Goal: Information Seeking & Learning: Compare options

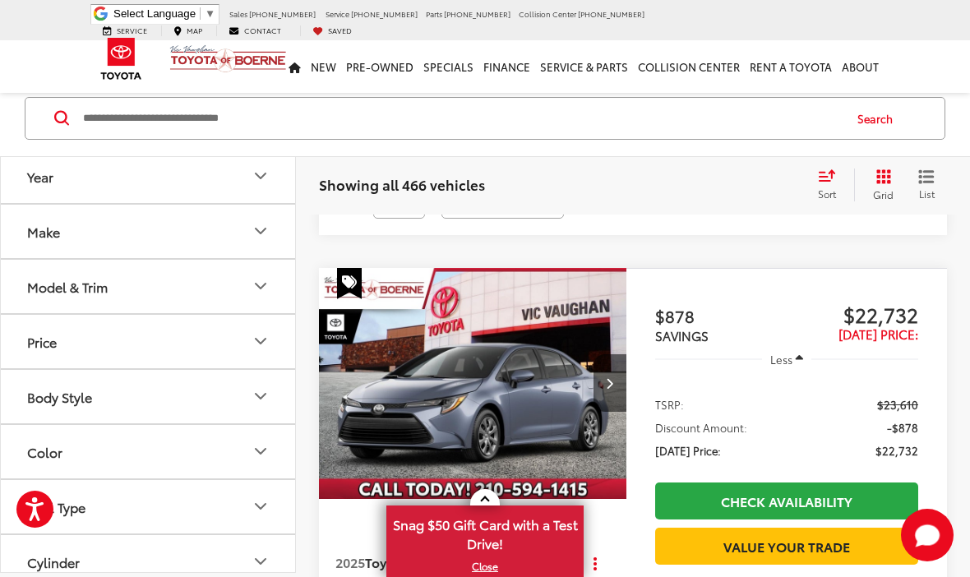
scroll to position [573, 0]
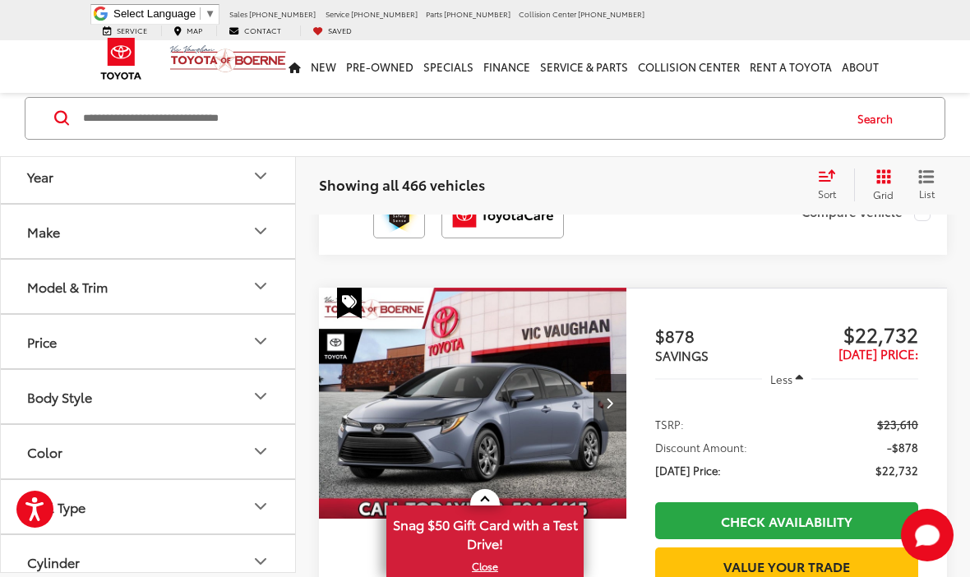
click at [39, 229] on div "Make" at bounding box center [43, 232] width 33 height 16
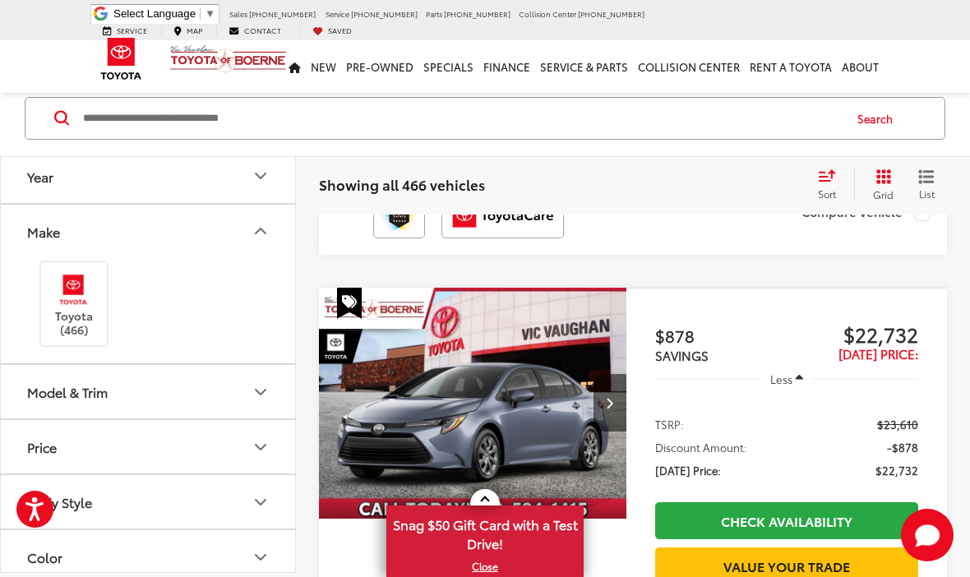
click at [66, 229] on button "Make" at bounding box center [149, 231] width 296 height 53
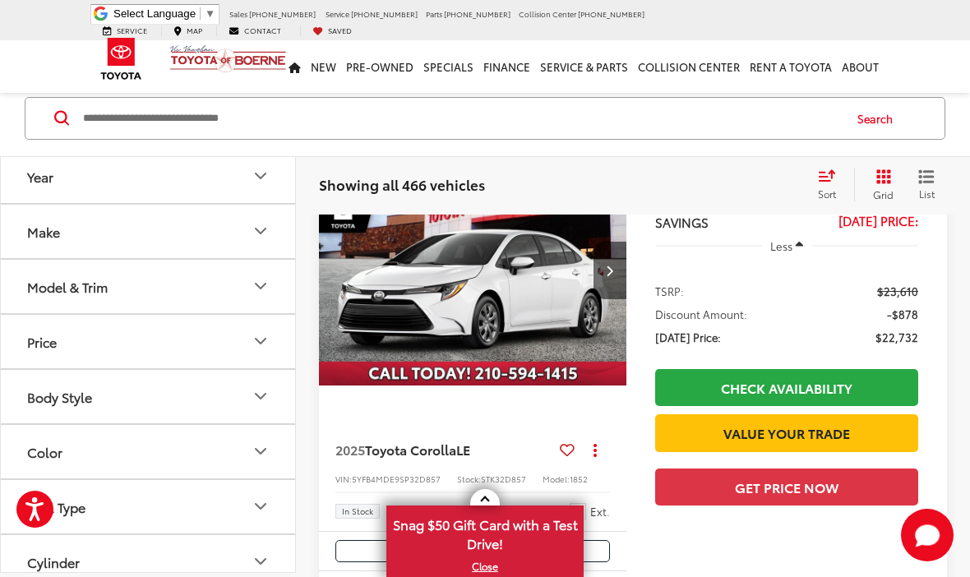
scroll to position [0, 0]
click at [104, 226] on button "Make" at bounding box center [149, 231] width 296 height 53
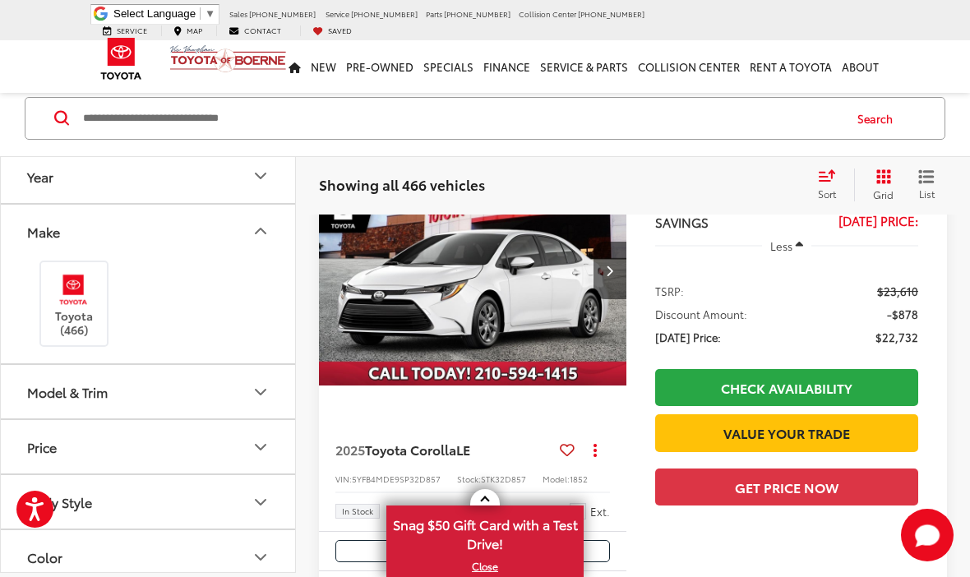
click at [81, 297] on img at bounding box center [73, 289] width 45 height 39
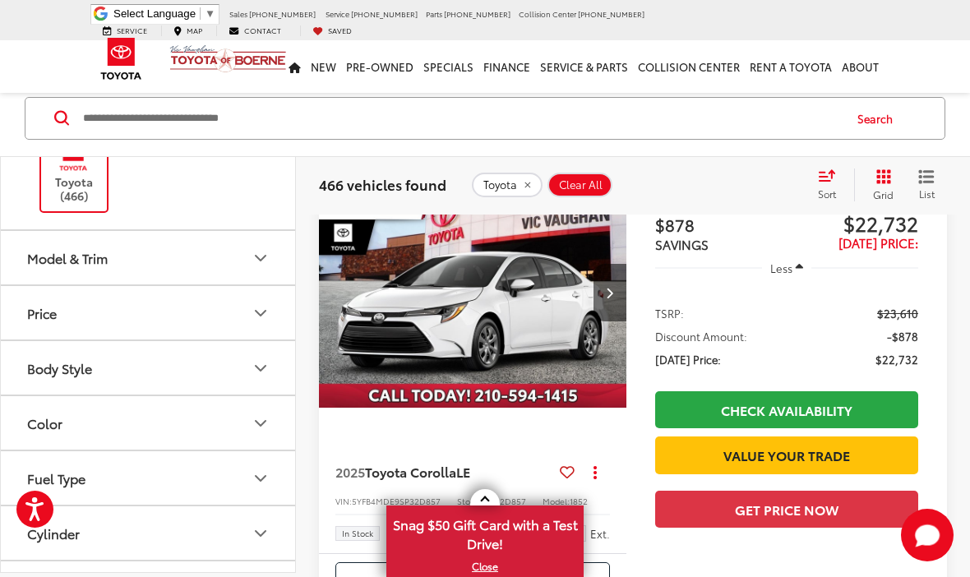
scroll to position [126, 0]
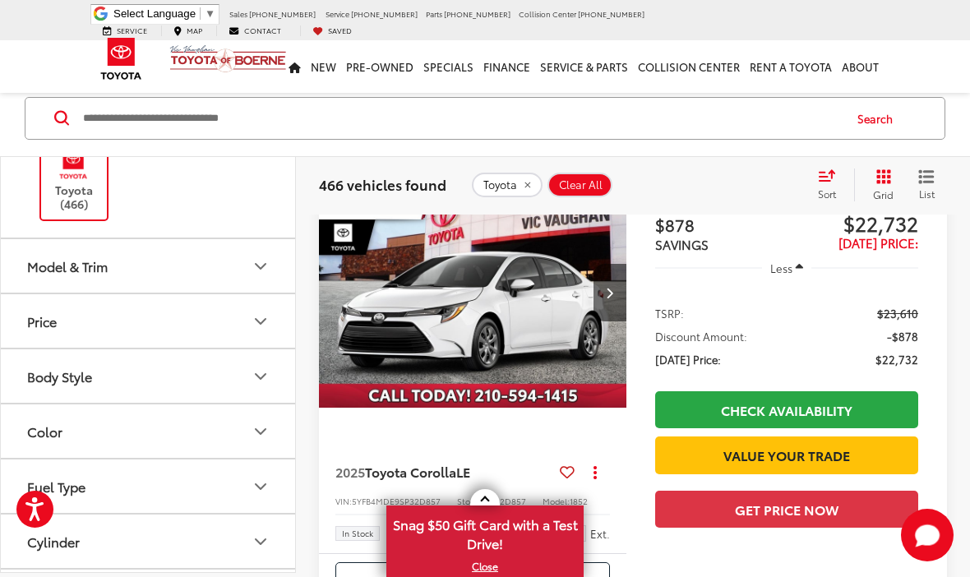
click at [108, 270] on div "Model & Trim" at bounding box center [67, 266] width 81 height 16
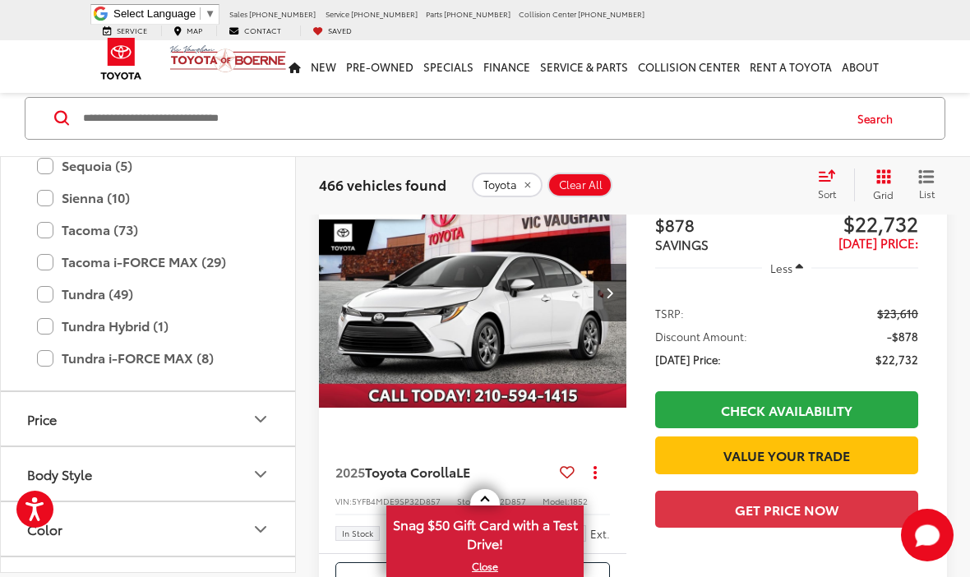
scroll to position [950, 0]
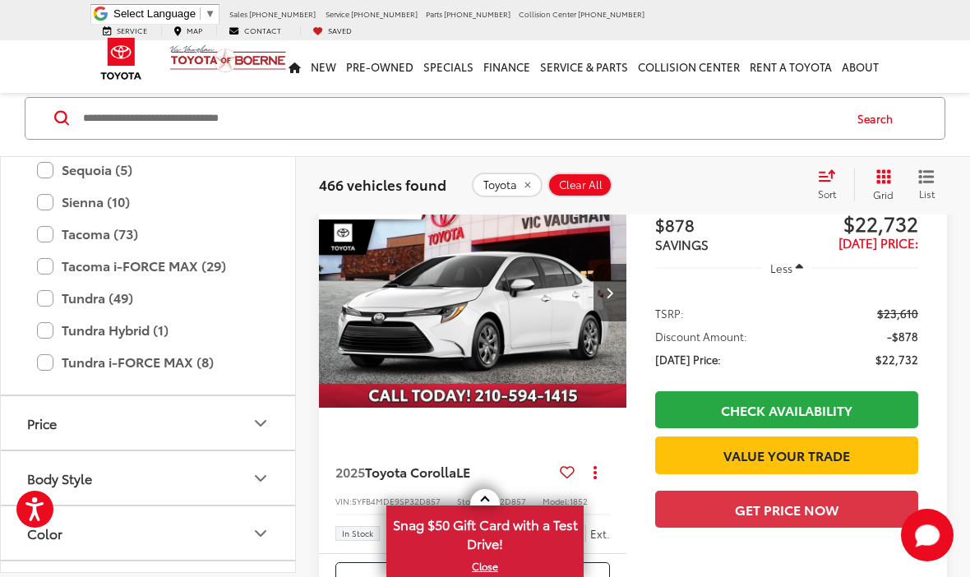
click at [80, 224] on label "Tacoma (73)" at bounding box center [148, 233] width 222 height 29
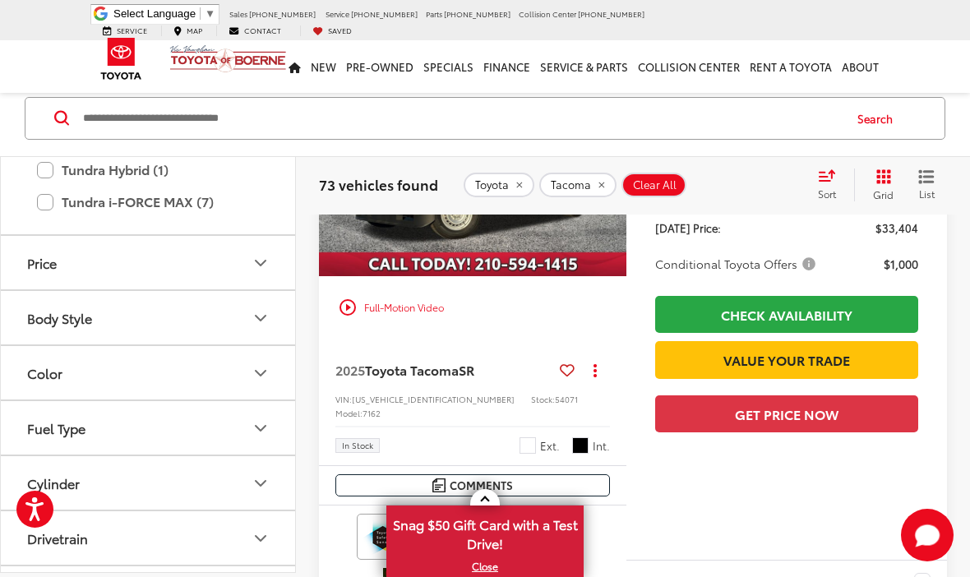
scroll to position [225, 0]
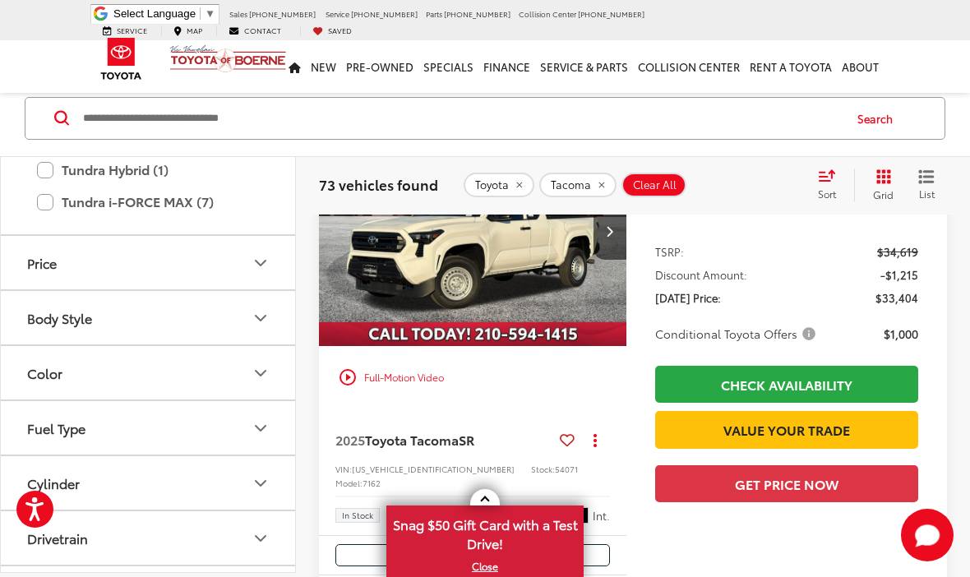
click at [530, 283] on img "2025 Toyota Tacoma SR 0" at bounding box center [473, 231] width 310 height 233
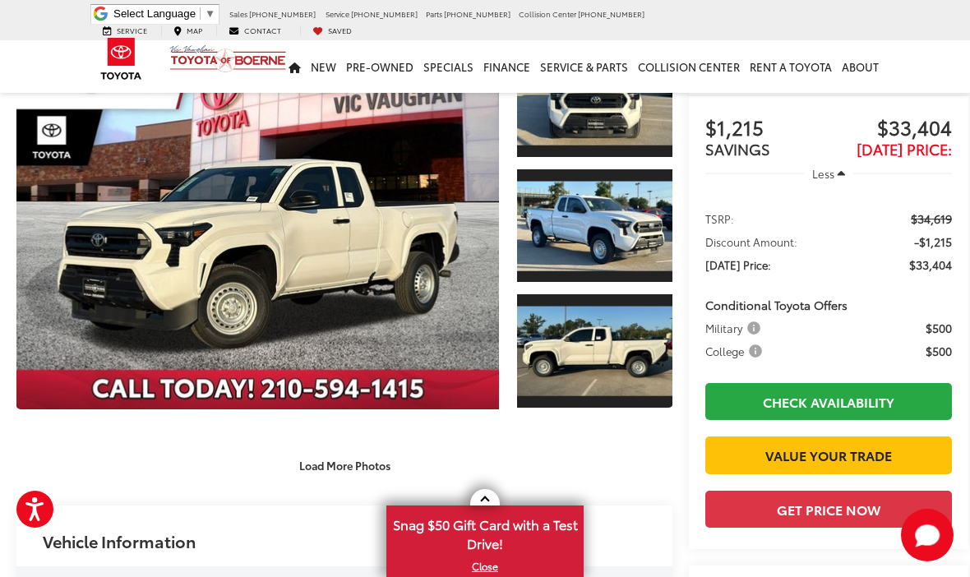
scroll to position [116, 0]
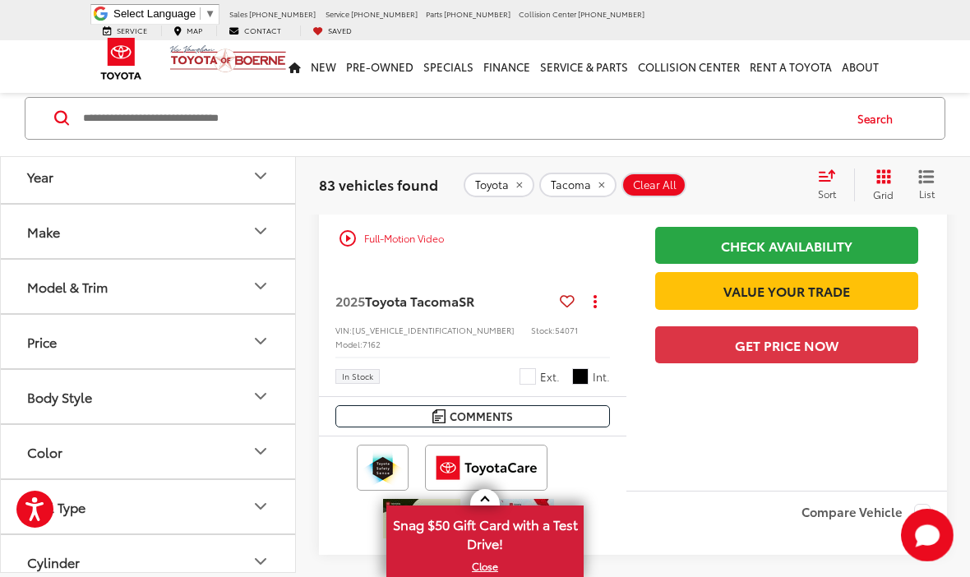
click at [44, 399] on div "Body Style" at bounding box center [59, 397] width 65 height 16
click at [22, 462] on label "Double Cab (51)" at bounding box center [77, 463] width 113 height 27
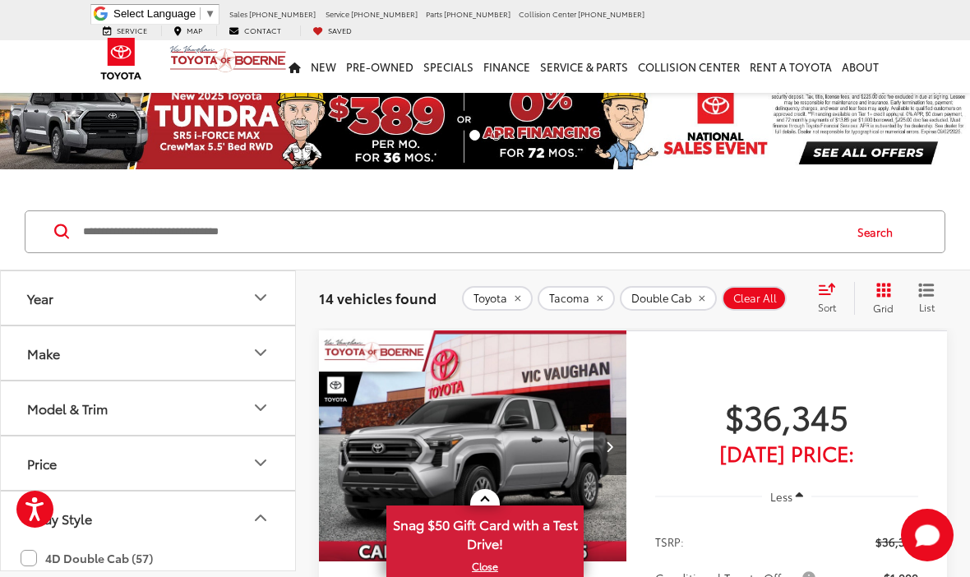
scroll to position [12, 0]
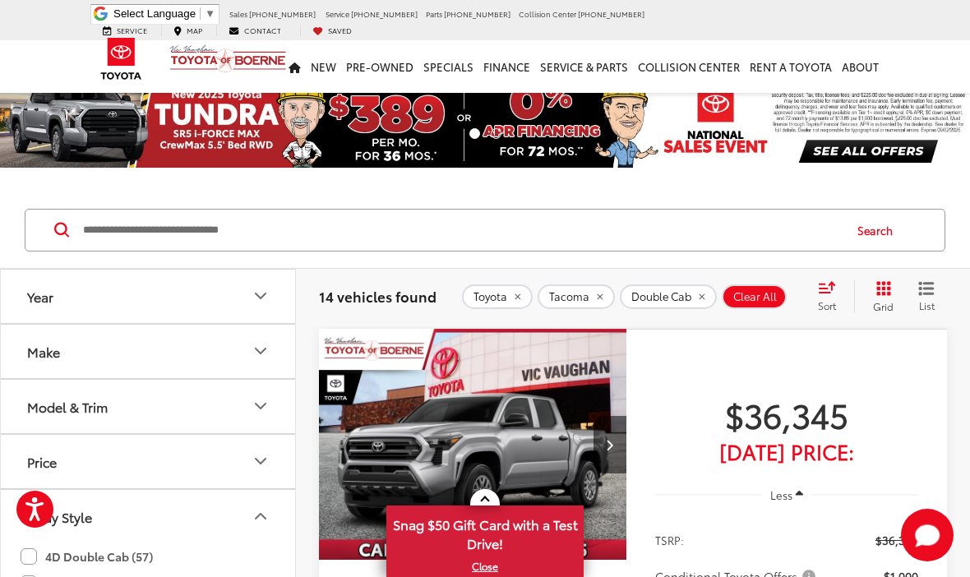
click at [60, 298] on button "Year" at bounding box center [149, 296] width 296 height 53
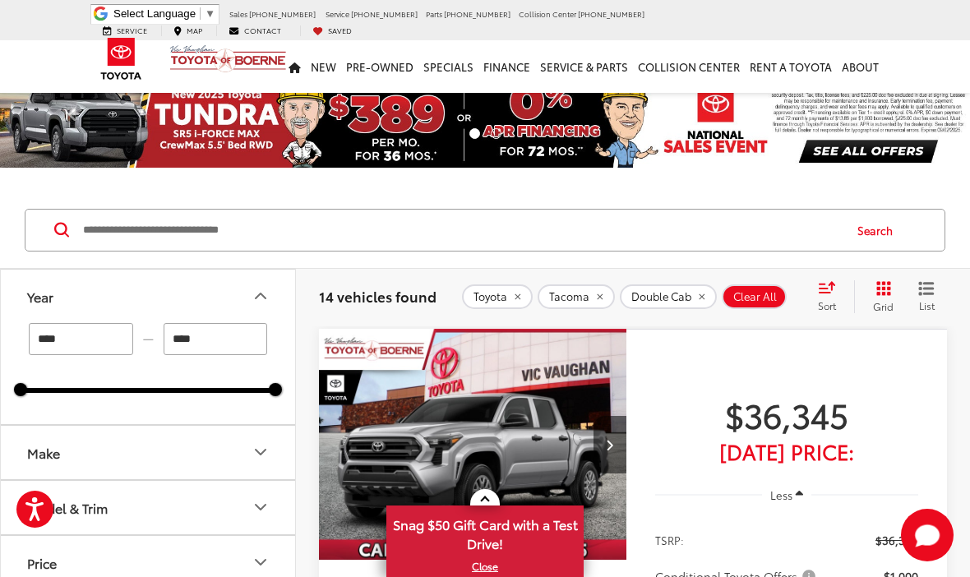
click at [48, 334] on input "****" at bounding box center [81, 339] width 104 height 32
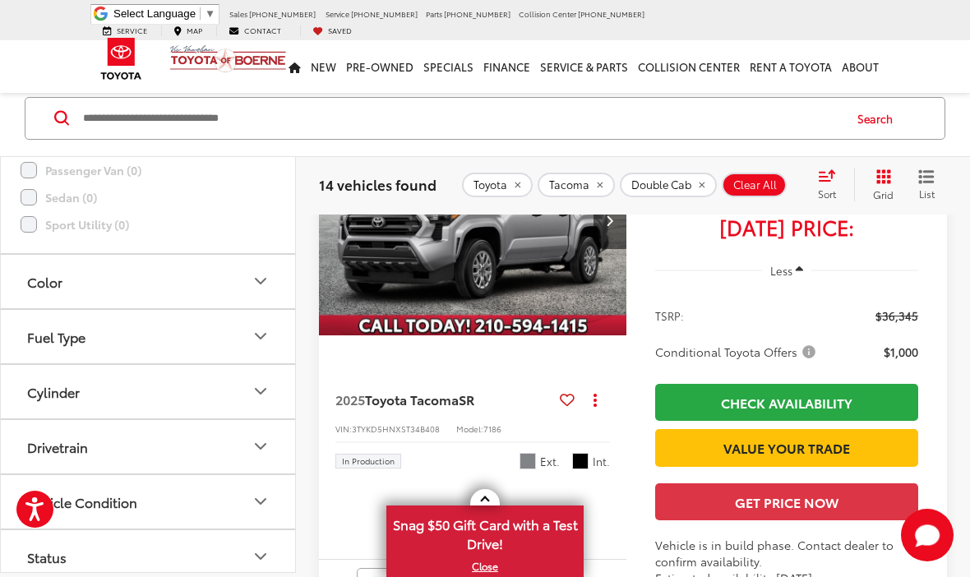
scroll to position [733, 0]
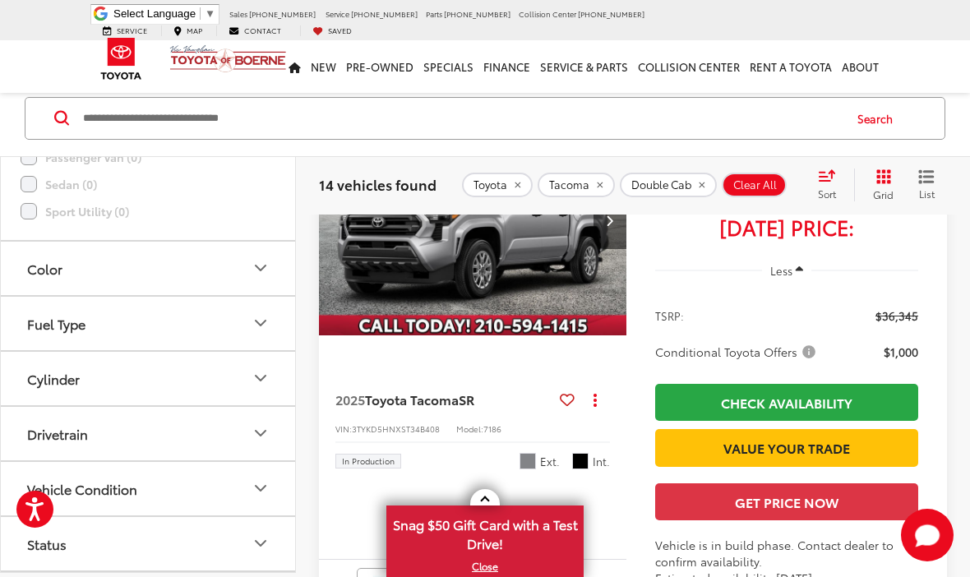
click at [57, 280] on button "Color" at bounding box center [149, 268] width 296 height 53
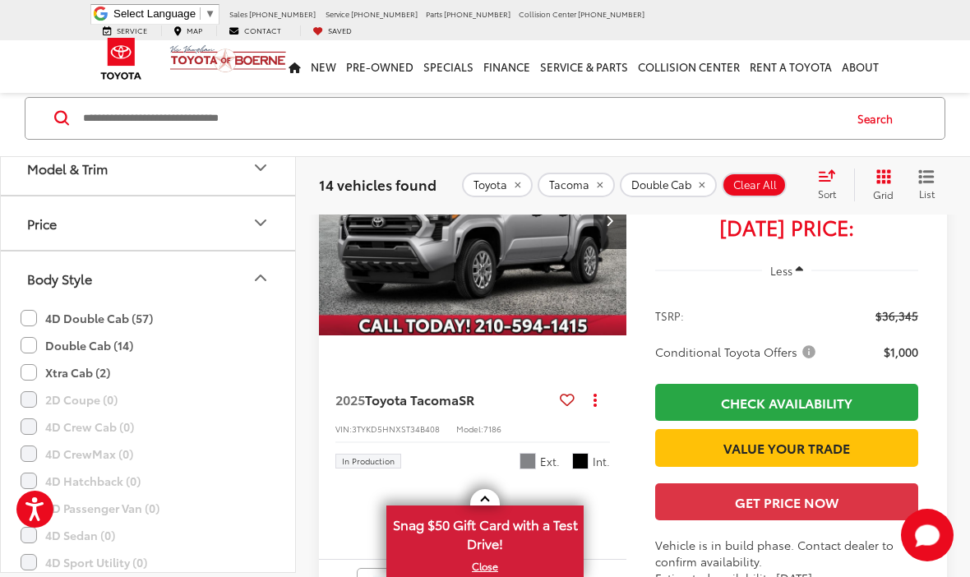
scroll to position [218, 0]
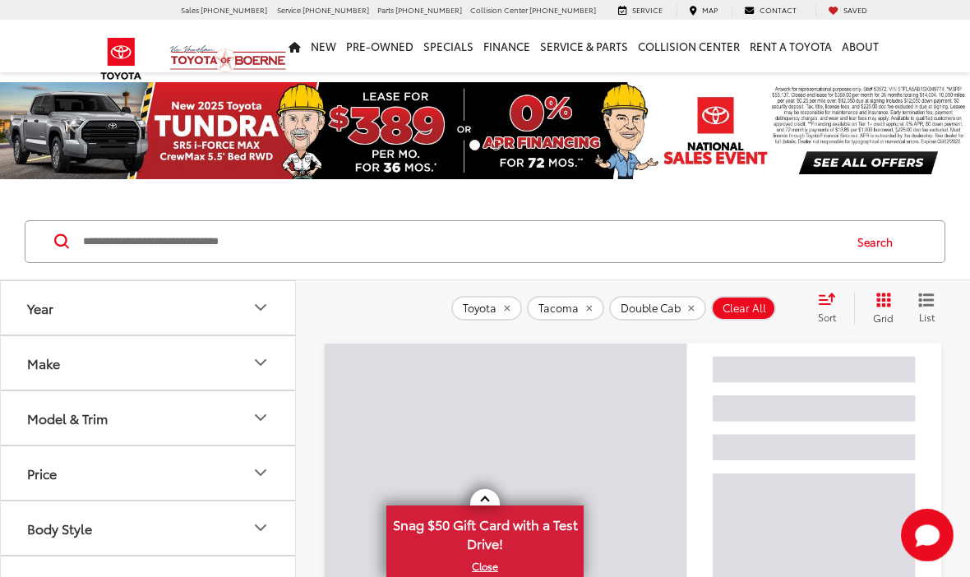
scroll to position [131, 0]
